Goal: Check status

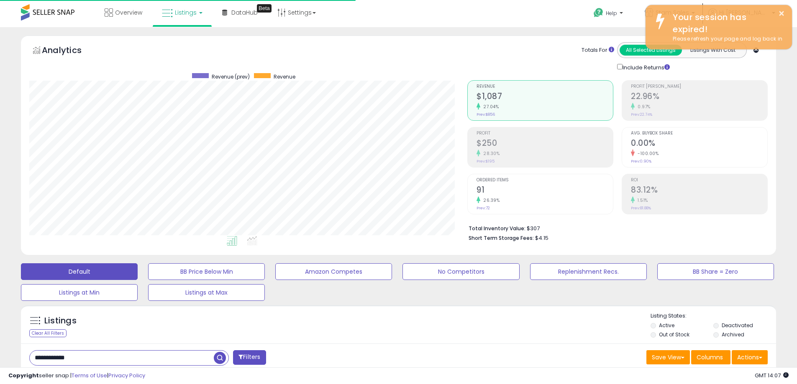
scroll to position [172, 438]
